Goal: Feedback & Contribution: Submit feedback/report problem

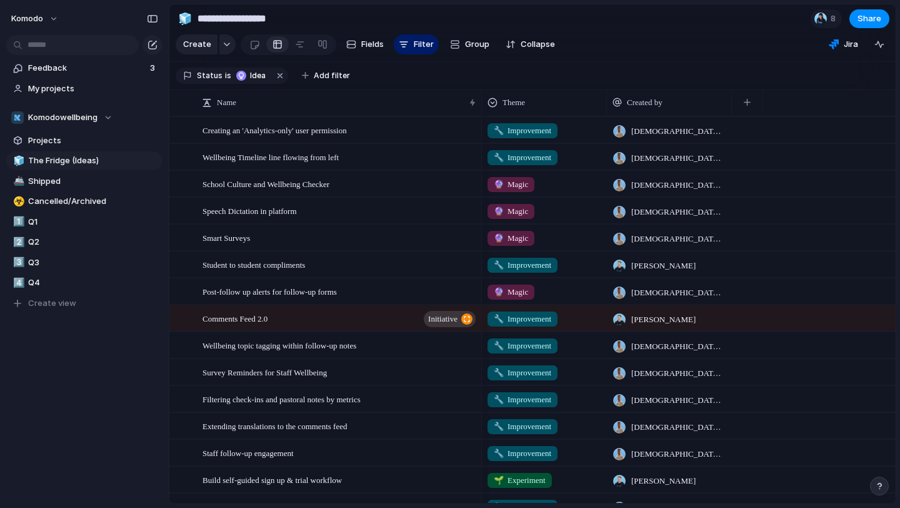
scroll to position [528, 0]
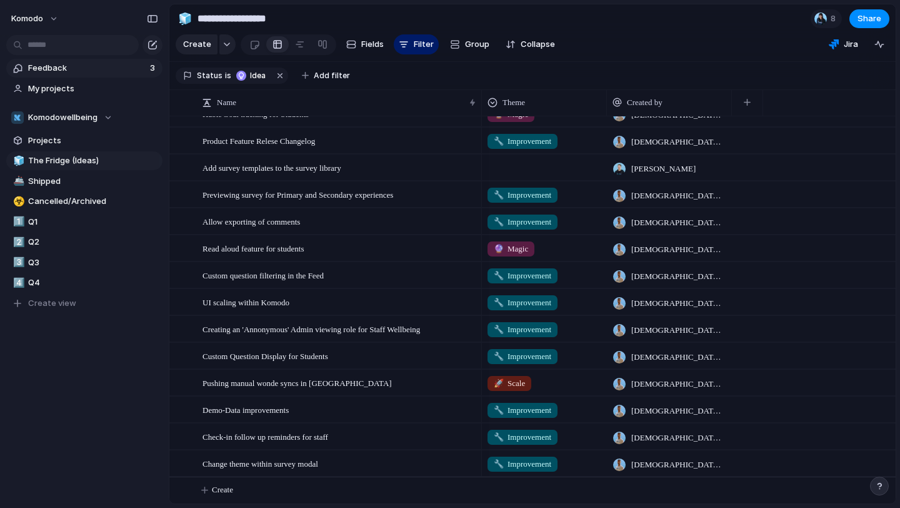
click at [72, 66] on span "Feedback" at bounding box center [87, 68] width 118 height 13
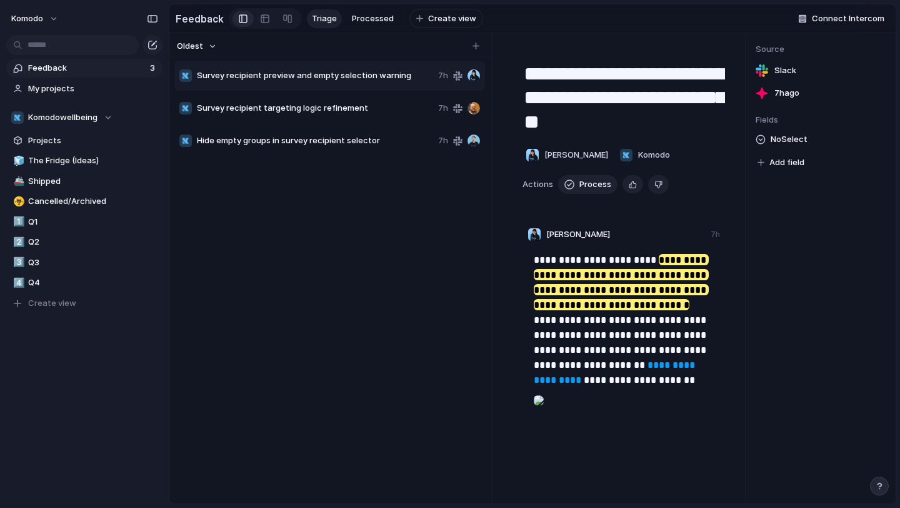
click at [336, 84] on div "Survey recipient preview and empty selection warning 7h" at bounding box center [329, 76] width 311 height 30
click at [336, 68] on div "Survey recipient preview and empty selection warning 7h" at bounding box center [329, 76] width 311 height 30
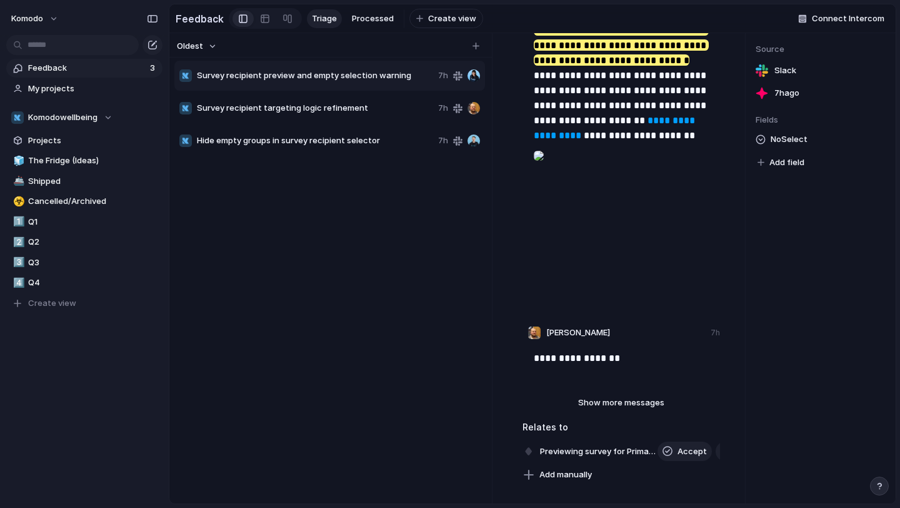
scroll to position [243, 0]
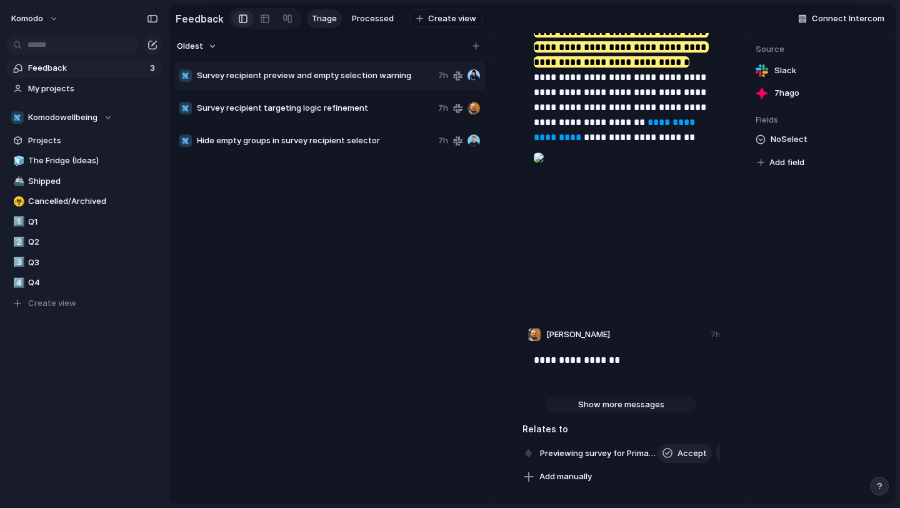
click at [598, 409] on span "Show more messages" at bounding box center [621, 404] width 86 height 13
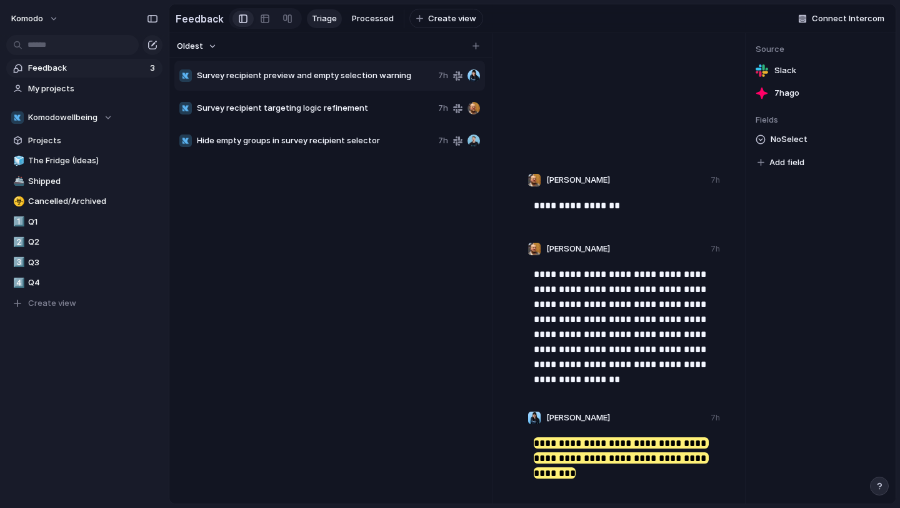
scroll to position [0, 0]
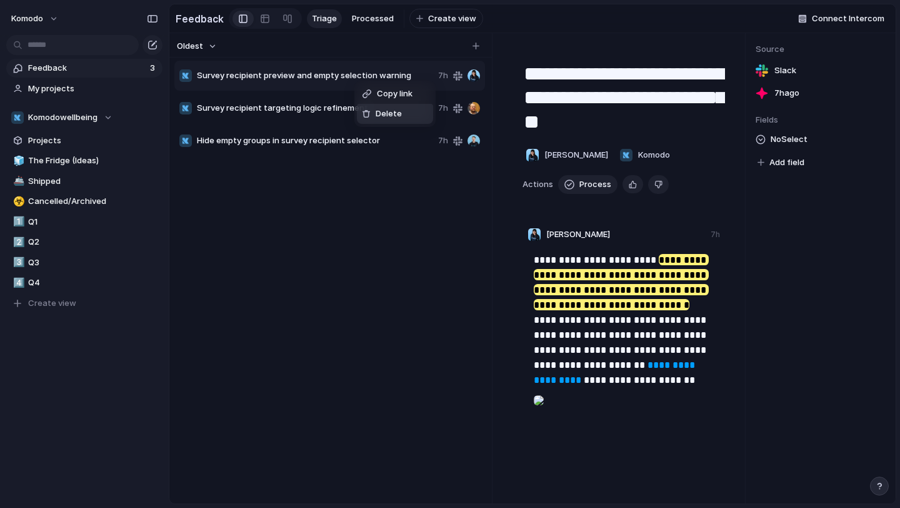
click at [374, 116] on div "Delete" at bounding box center [382, 114] width 40 height 13
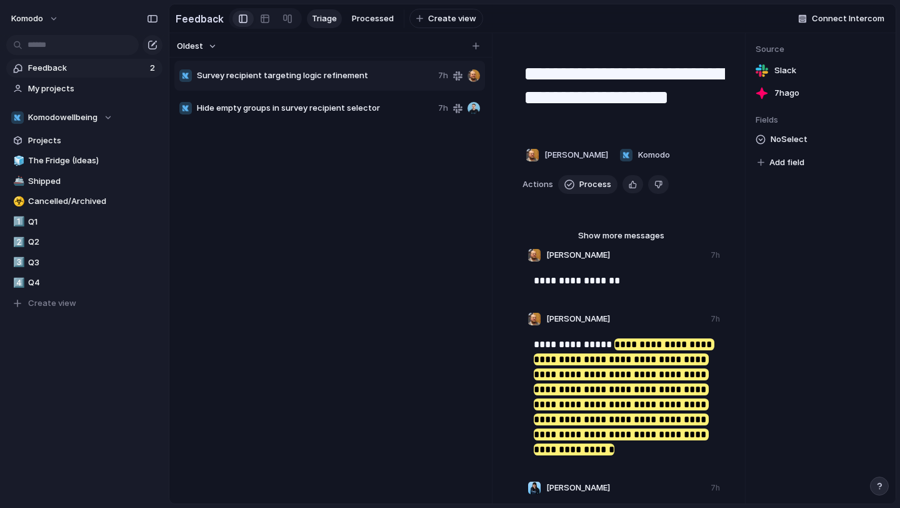
click at [350, 84] on div "Survey recipient targeting logic refinement 7h" at bounding box center [329, 76] width 311 height 30
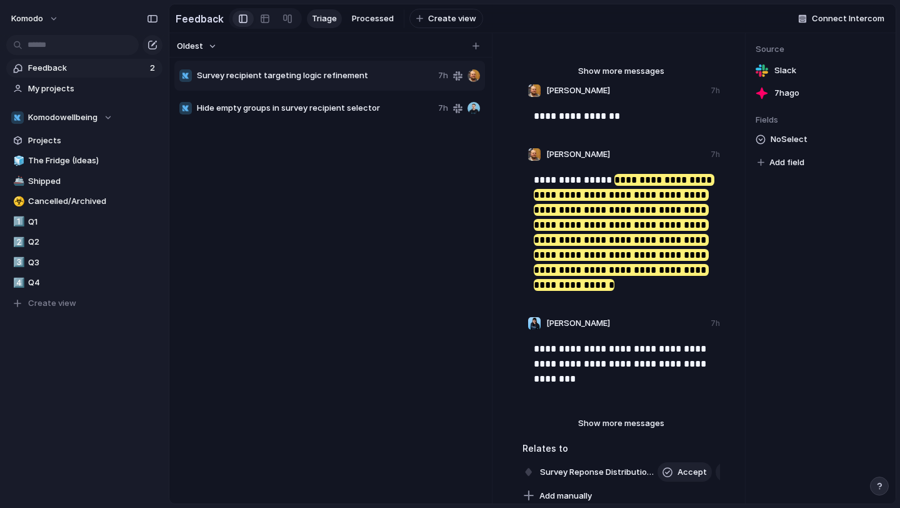
scroll to position [328, 0]
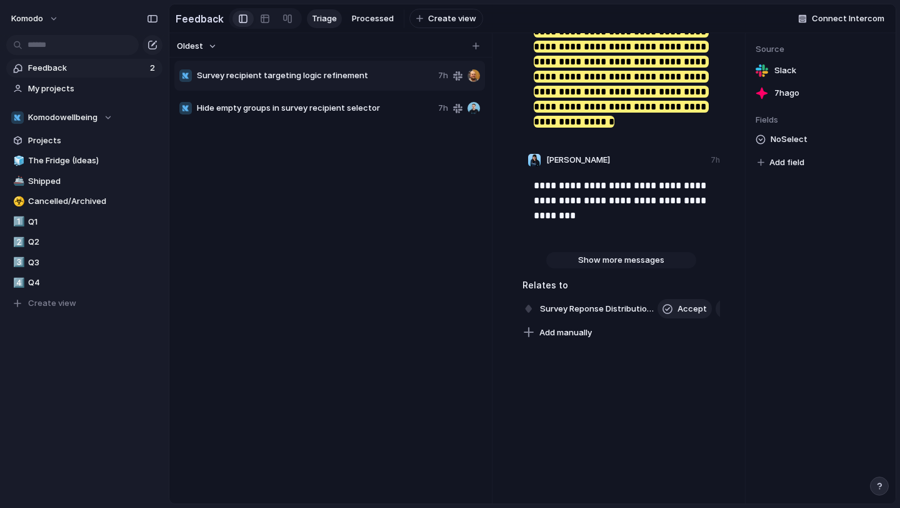
click at [592, 254] on span "Show more messages" at bounding box center [621, 260] width 86 height 13
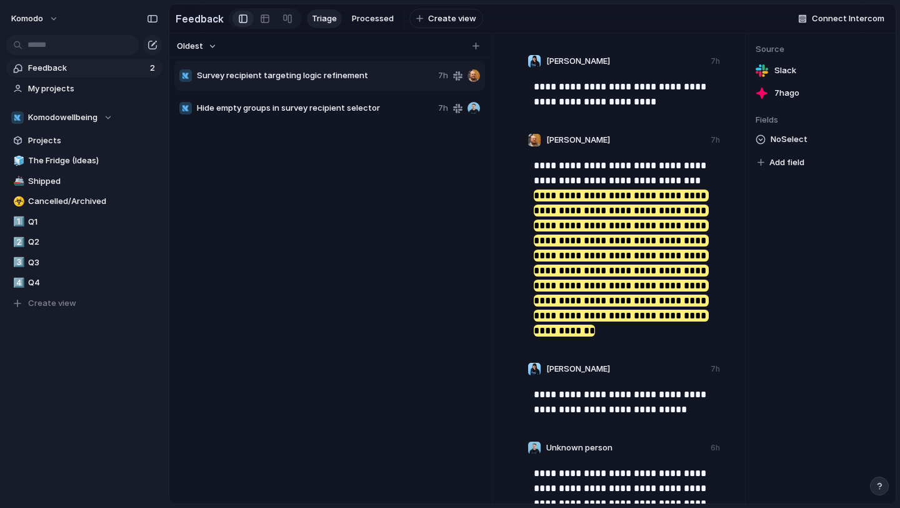
scroll to position [822, 0]
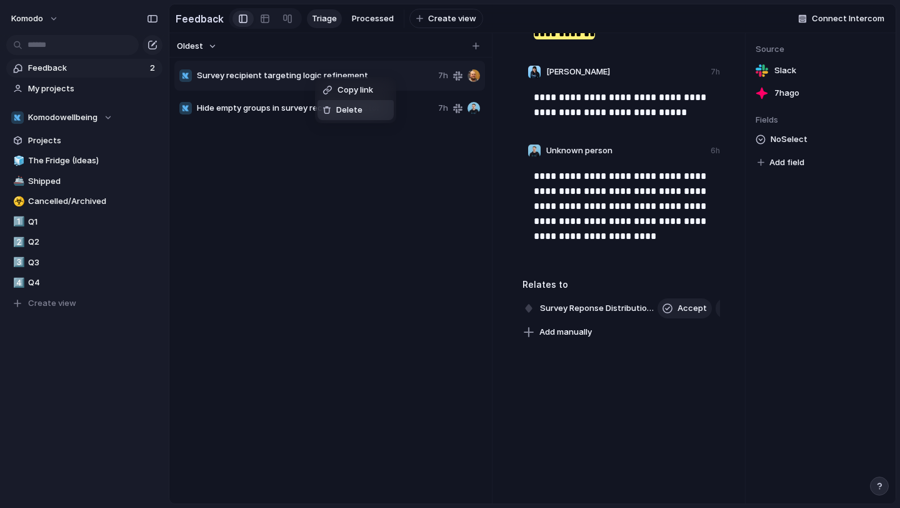
click at [343, 111] on span "Delete" at bounding box center [349, 110] width 26 height 13
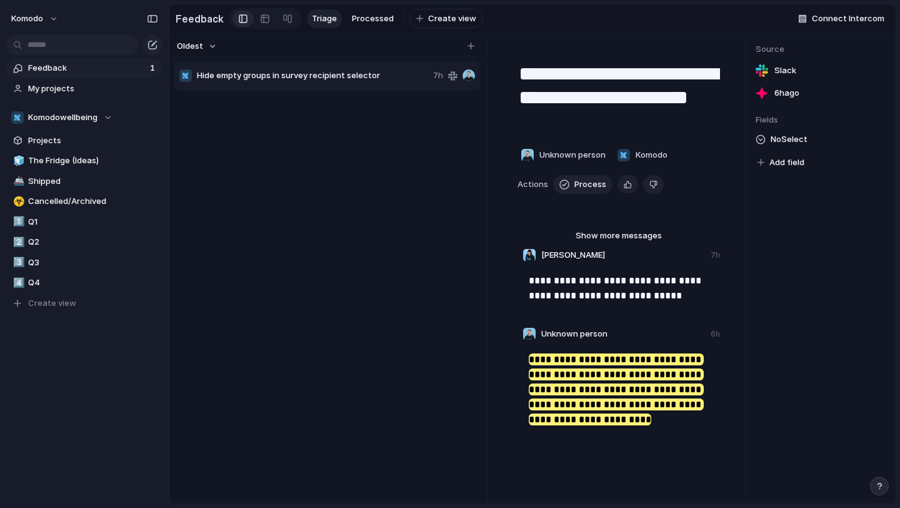
click at [327, 86] on div "Hide empty groups in survey recipient selector 7h" at bounding box center [327, 76] width 306 height 30
click at [328, 73] on span "Hide empty groups in survey recipient selector" at bounding box center [312, 75] width 231 height 13
click at [633, 234] on span "Show more messages" at bounding box center [619, 235] width 86 height 13
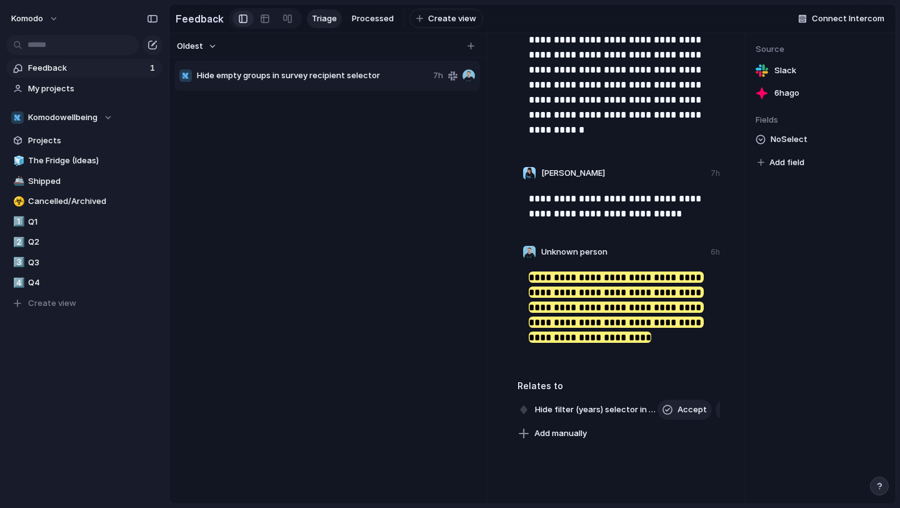
scroll to position [1084, 0]
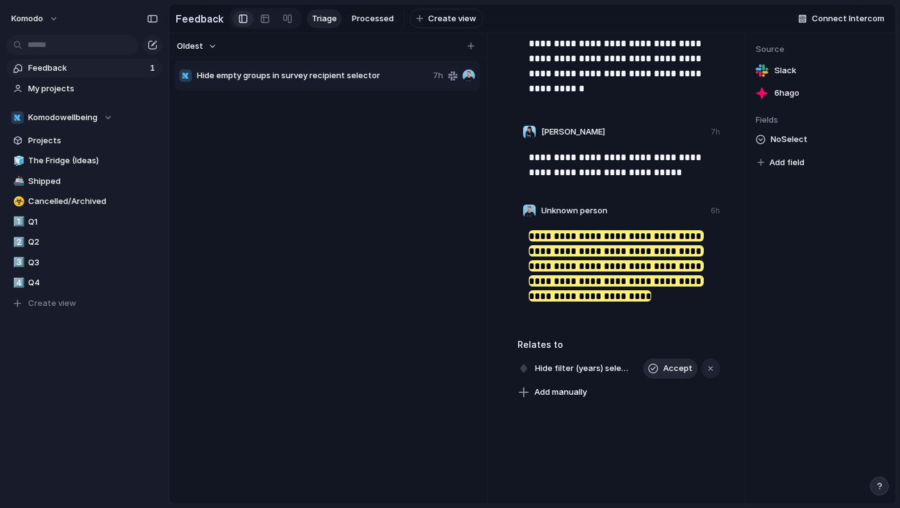
click at [674, 372] on span "Accept" at bounding box center [677, 368] width 29 height 13
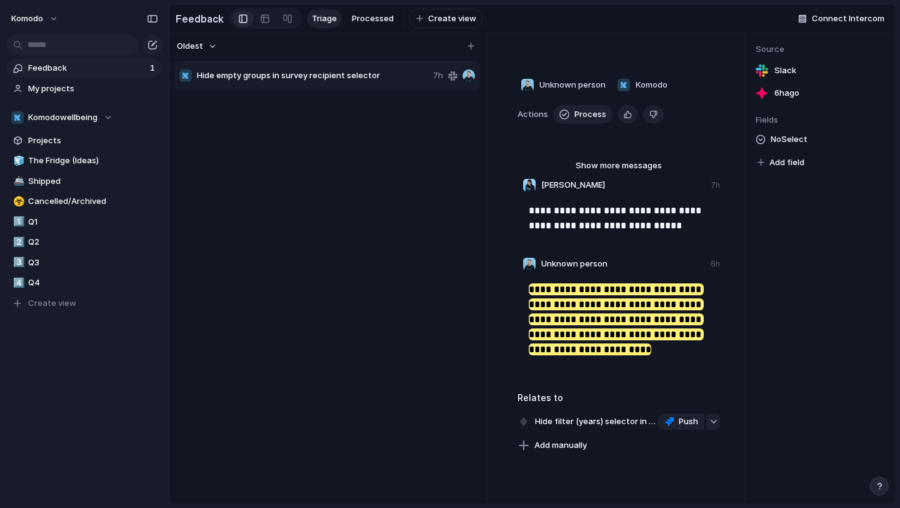
scroll to position [0, 0]
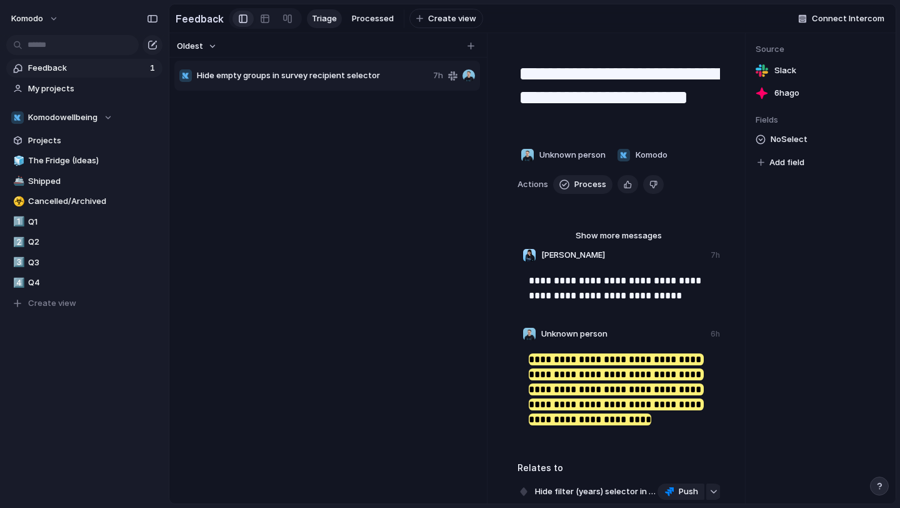
click at [328, 23] on span "Triage" at bounding box center [324, 19] width 25 height 13
click at [571, 184] on button "Process" at bounding box center [582, 184] width 59 height 19
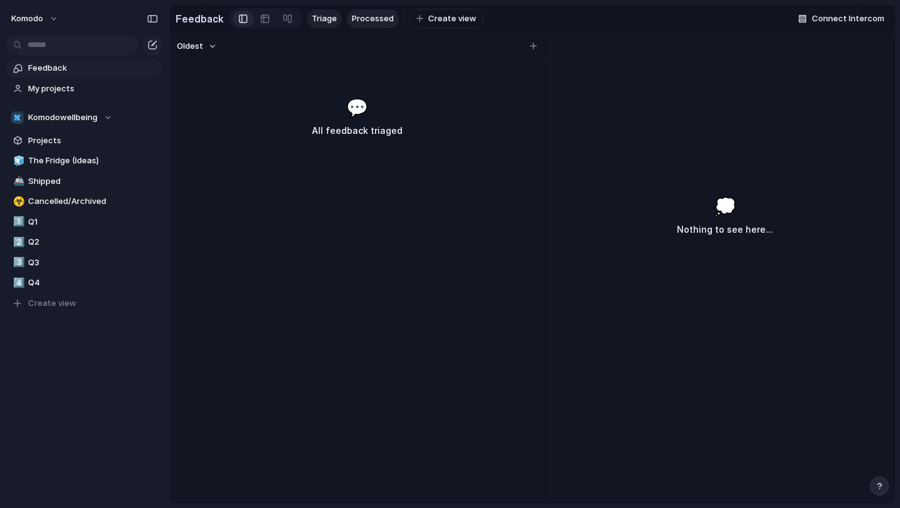
click at [352, 23] on span "Processed" at bounding box center [373, 19] width 42 height 13
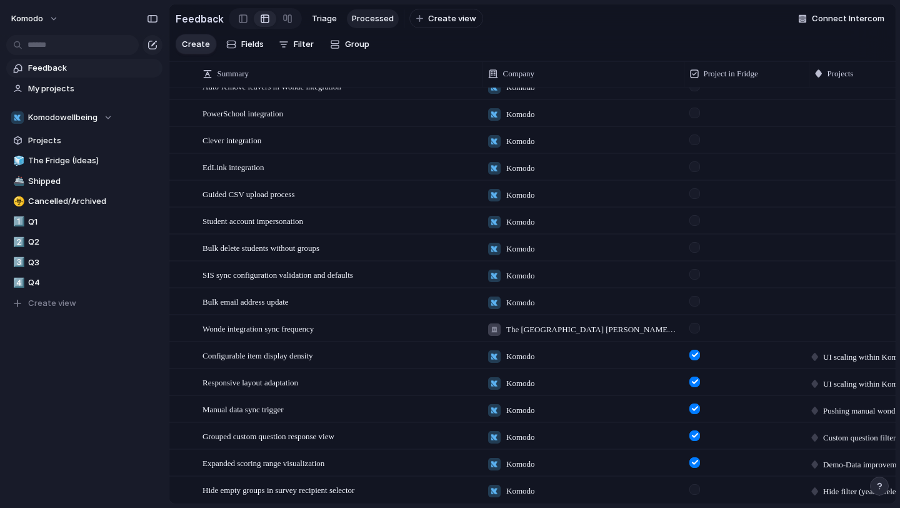
click at [700, 489] on div at bounding box center [695, 489] width 11 height 11
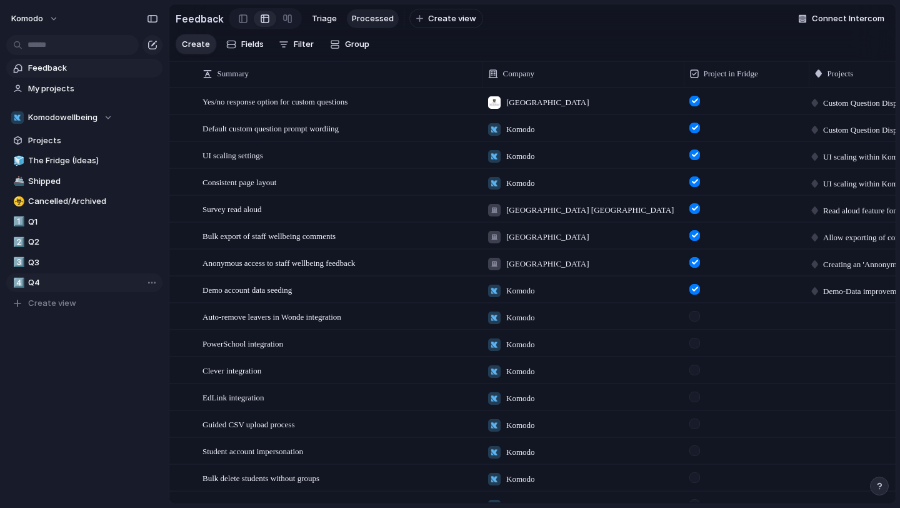
click at [74, 275] on link "4️⃣ Q4" at bounding box center [84, 282] width 156 height 19
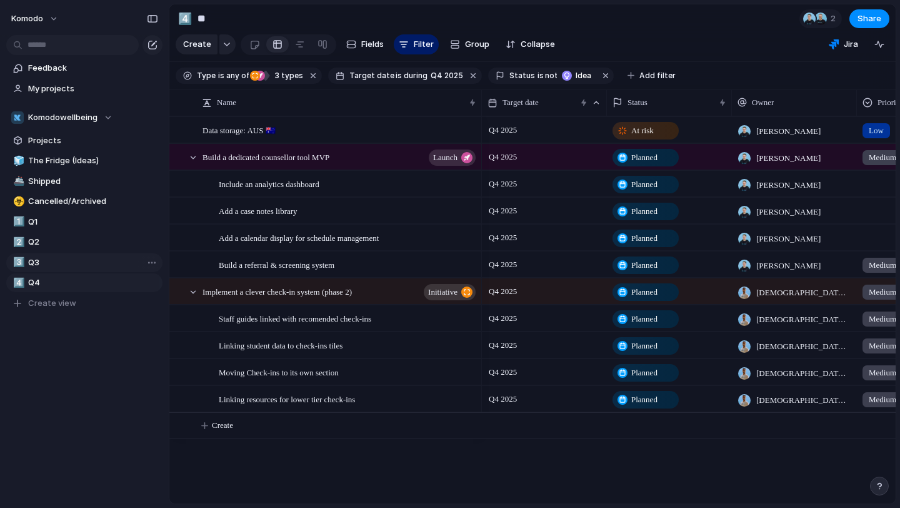
click at [76, 265] on span "Q3" at bounding box center [93, 262] width 130 height 13
type input "**"
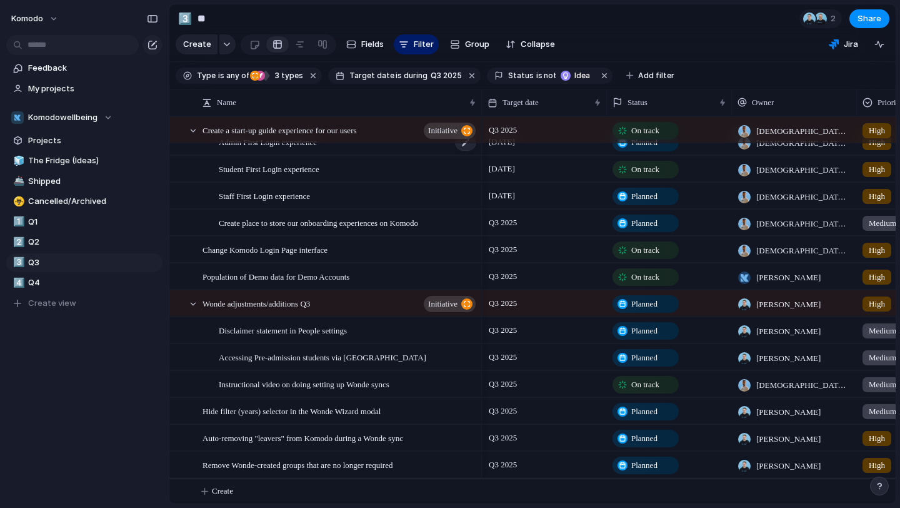
scroll to position [124, 0]
click at [650, 324] on span "Planned" at bounding box center [645, 329] width 26 height 13
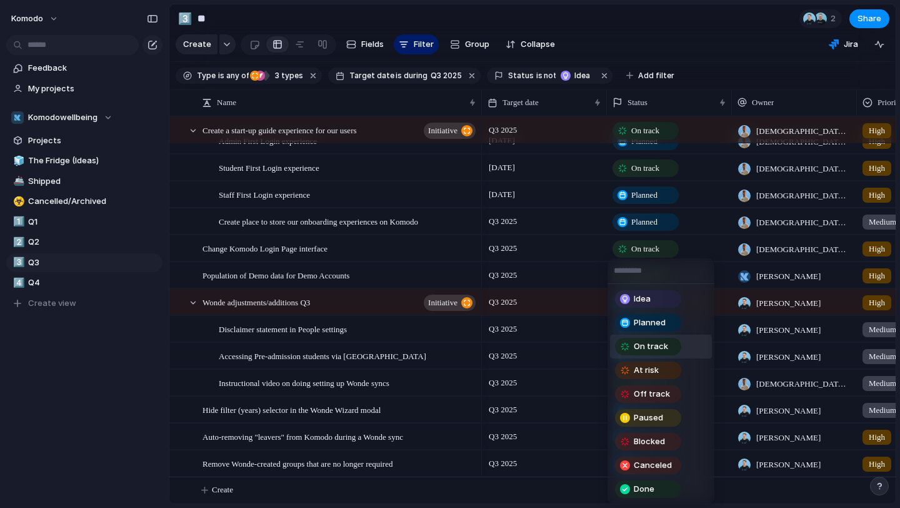
click at [657, 347] on span "On track" at bounding box center [651, 346] width 34 height 13
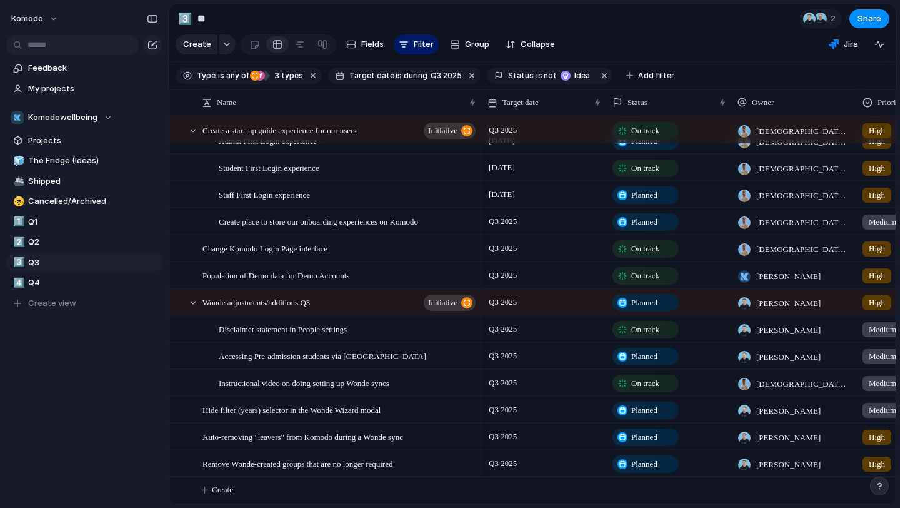
click at [656, 300] on span "Planned" at bounding box center [645, 302] width 26 height 13
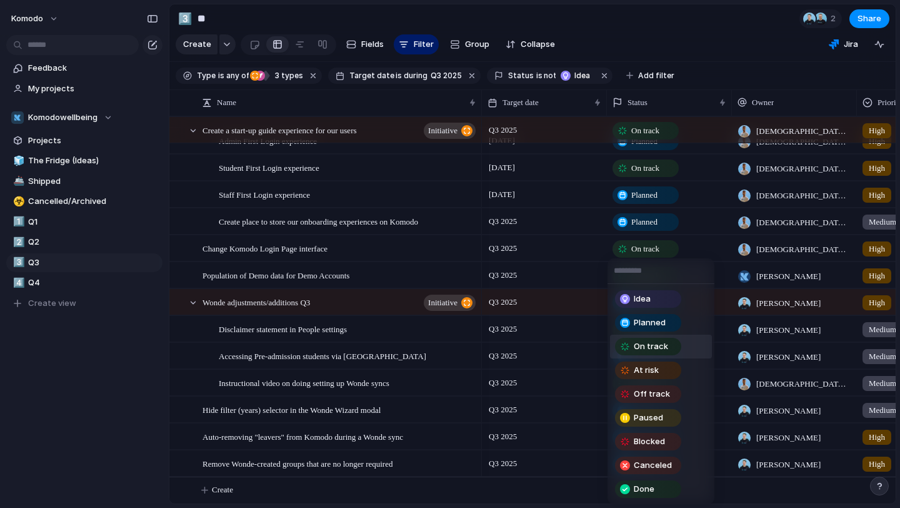
click at [654, 342] on span "On track" at bounding box center [651, 346] width 34 height 13
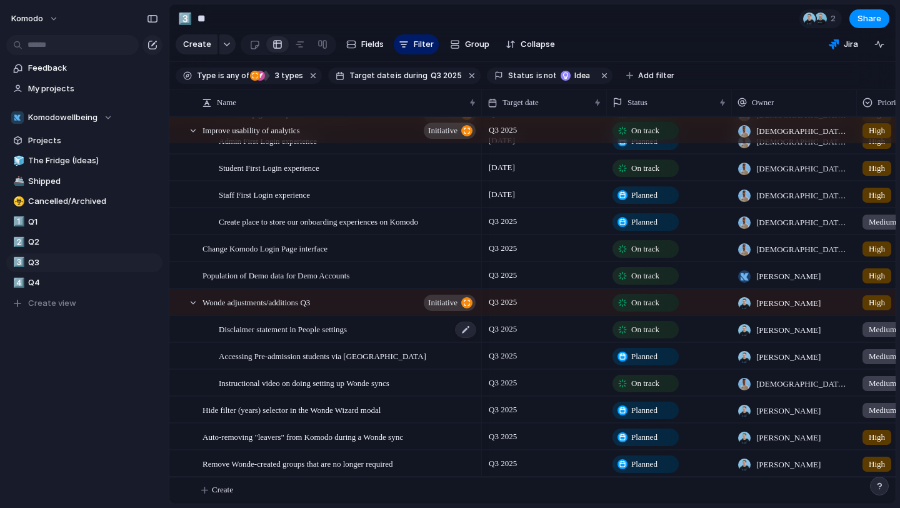
scroll to position [0, 0]
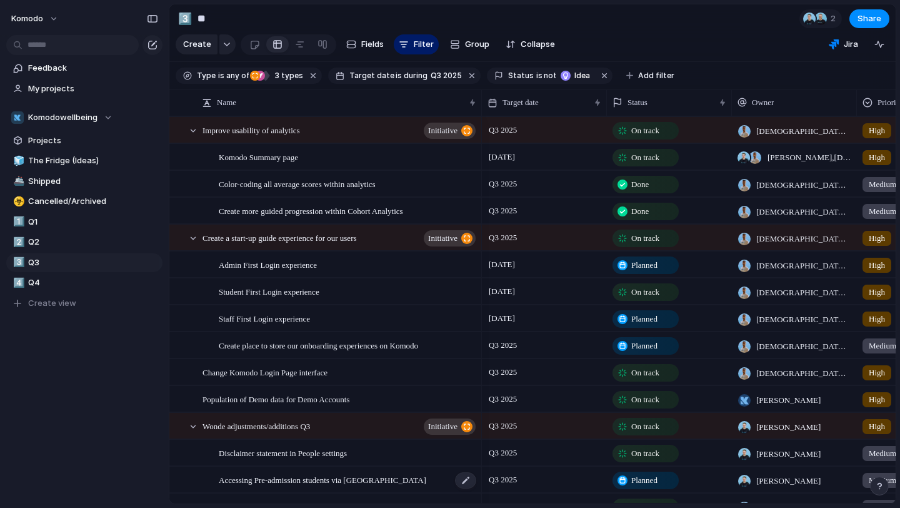
click at [304, 483] on span "Accessing Pre-admission students via [GEOGRAPHIC_DATA]" at bounding box center [323, 479] width 208 height 14
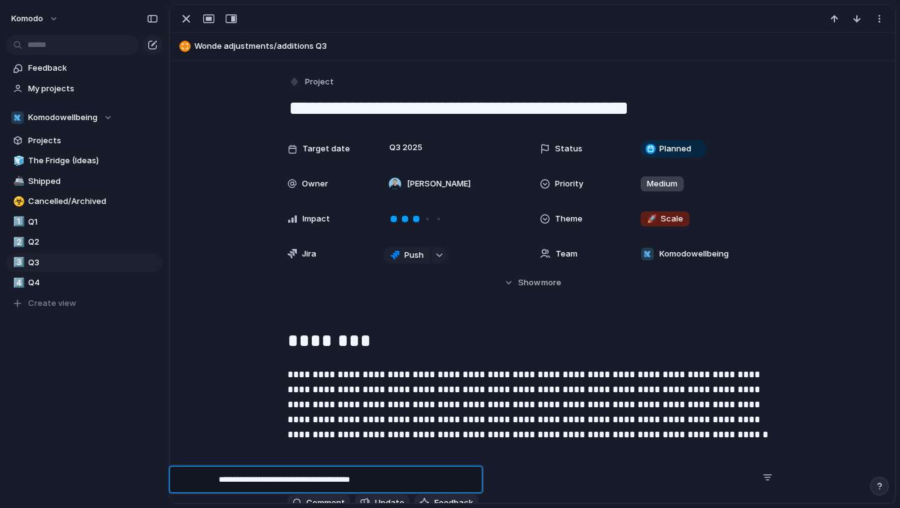
click at [304, 483] on textarea "**********" at bounding box center [346, 481] width 255 height 16
